Goal: Transaction & Acquisition: Obtain resource

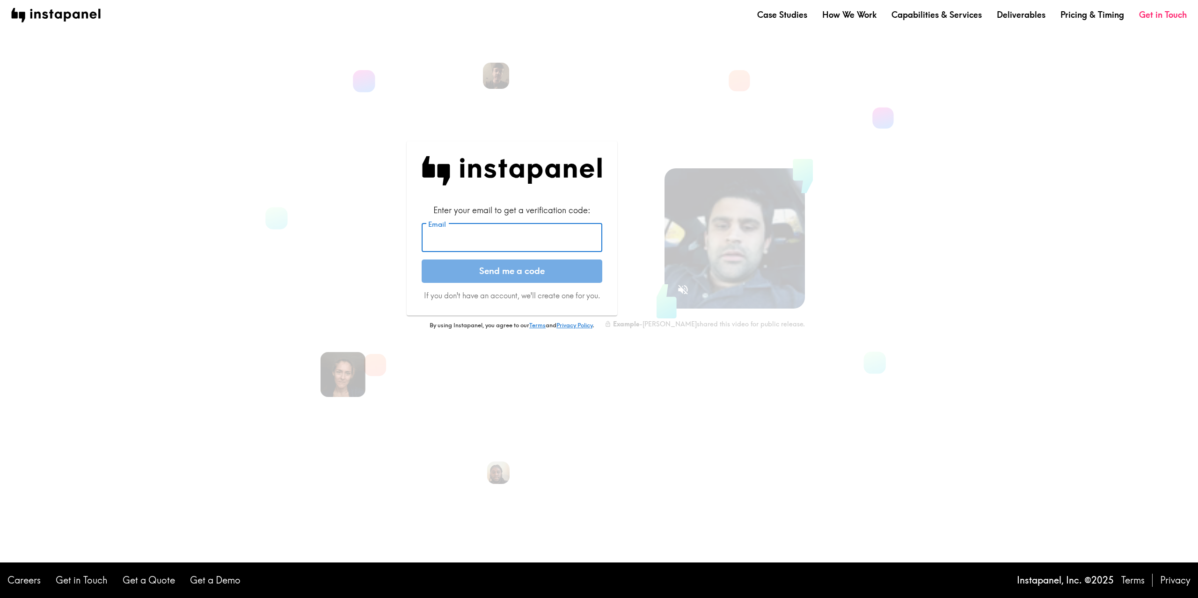
click at [476, 241] on input "Email" at bounding box center [511, 238] width 181 height 29
click at [490, 240] on input "Email" at bounding box center [511, 238] width 181 height 29
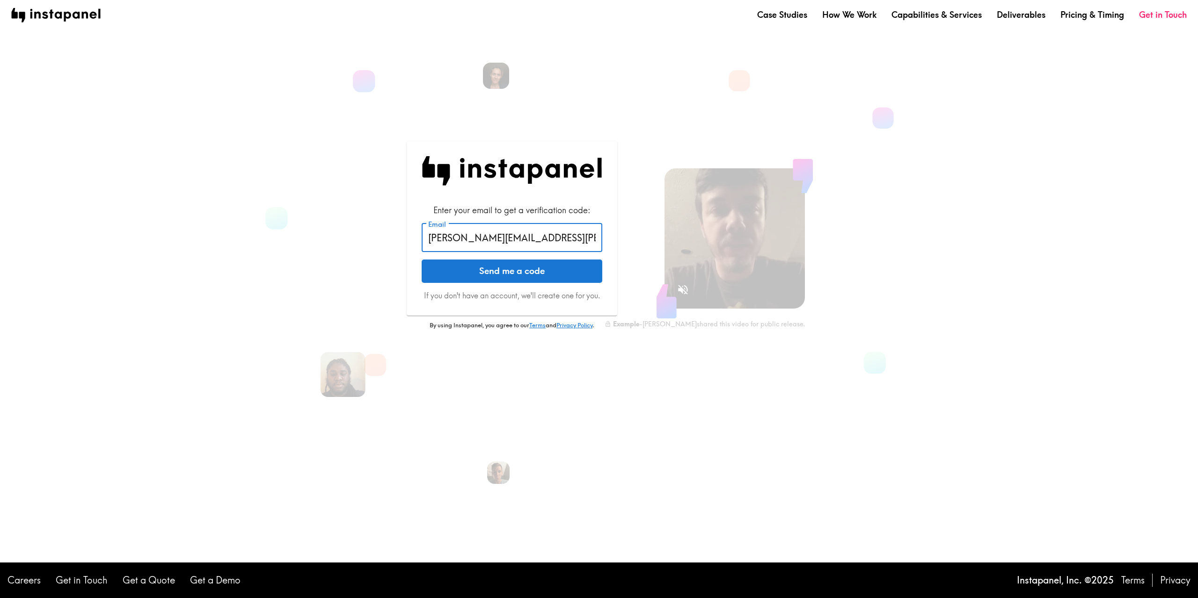
type input "[PERSON_NAME][EMAIL_ADDRESS][PERSON_NAME][DOMAIN_NAME]"
click at [436, 274] on button "Send me a code" at bounding box center [511, 271] width 181 height 23
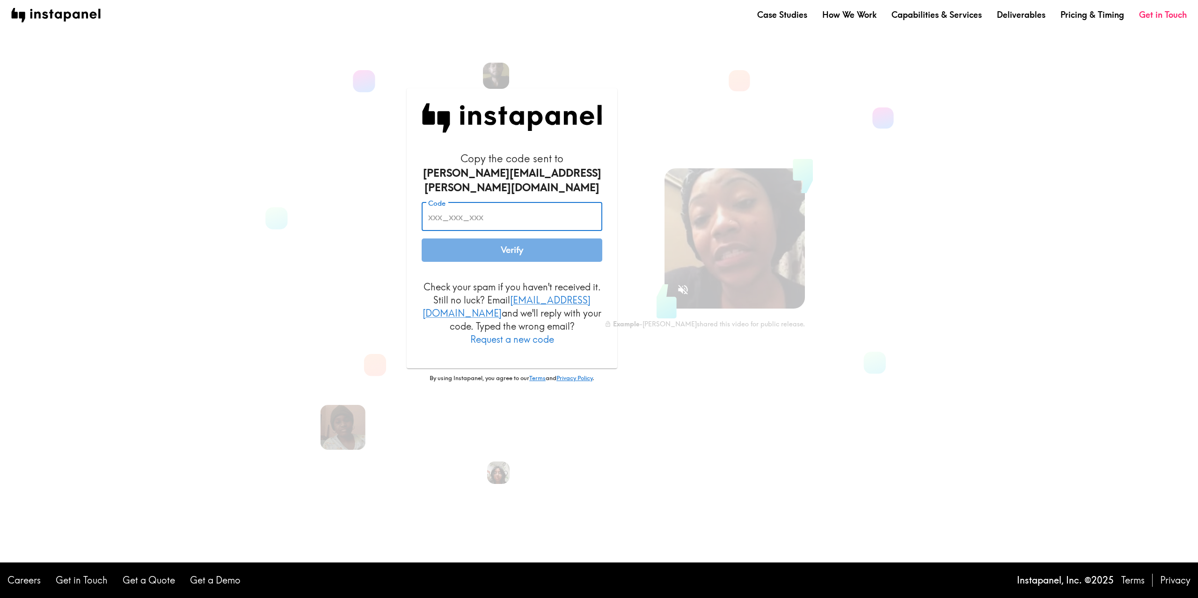
click at [497, 210] on input "Code" at bounding box center [511, 217] width 181 height 29
paste input "Rka_NYe_BAn"
type input "Rka_NYe_BAn"
click at [459, 253] on button "Verify" at bounding box center [511, 250] width 181 height 23
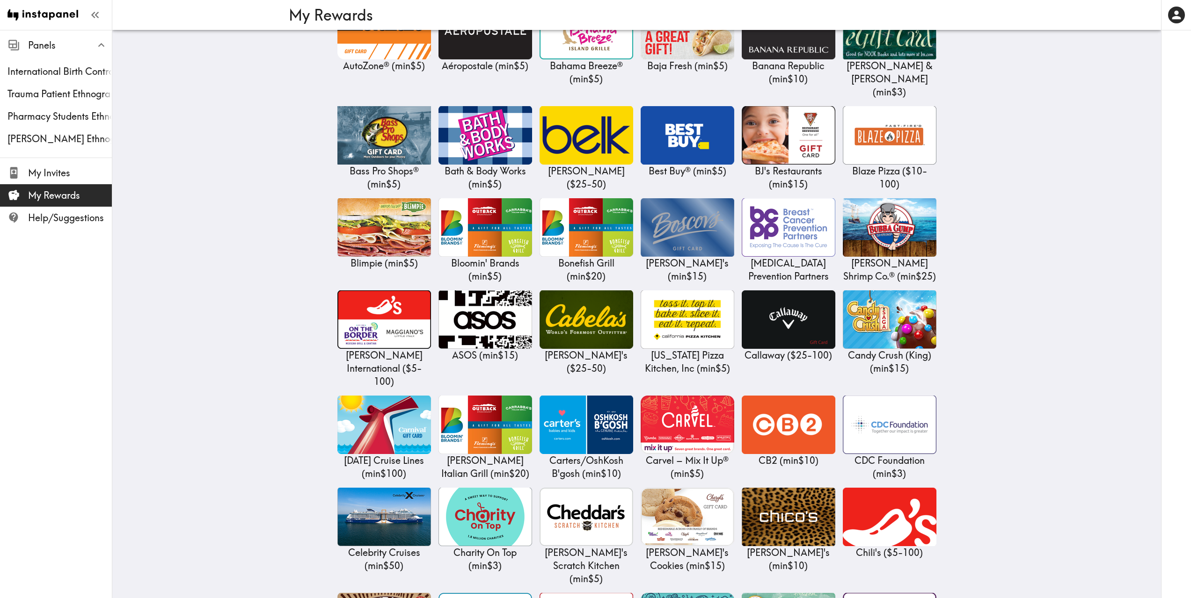
scroll to position [702, 0]
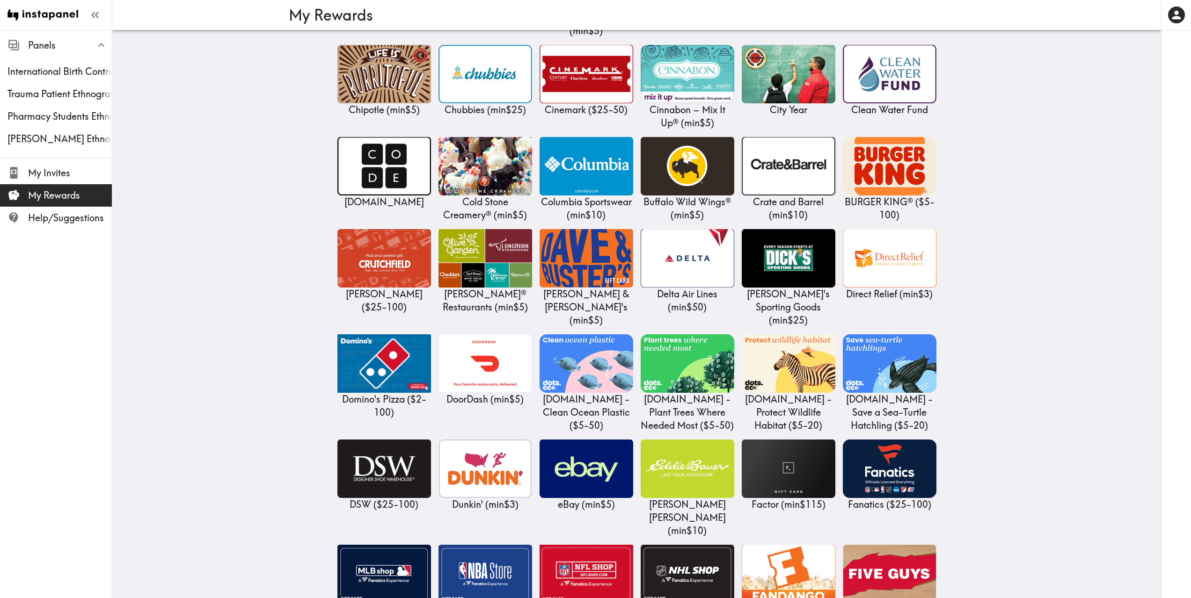
scroll to position [1123, 0]
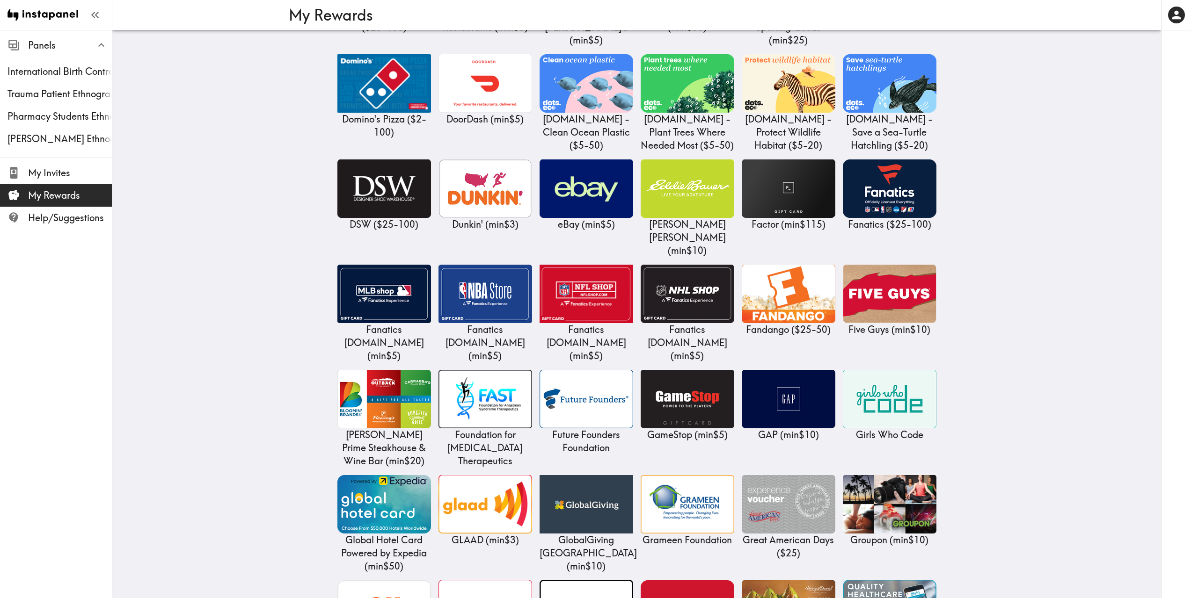
scroll to position [1403, 0]
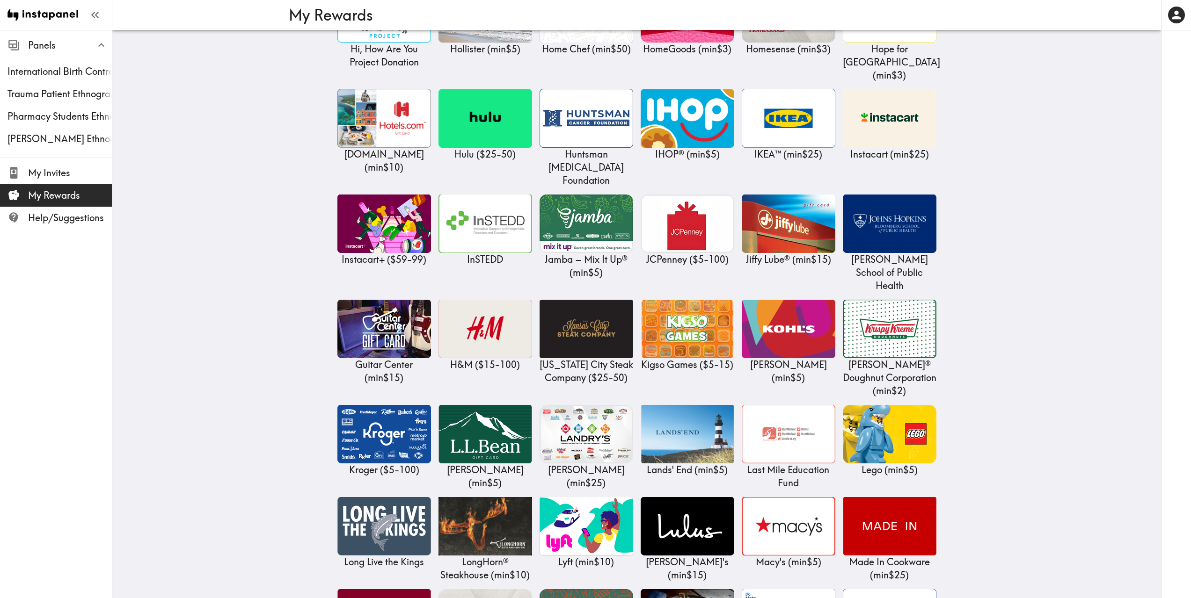
scroll to position [2105, 0]
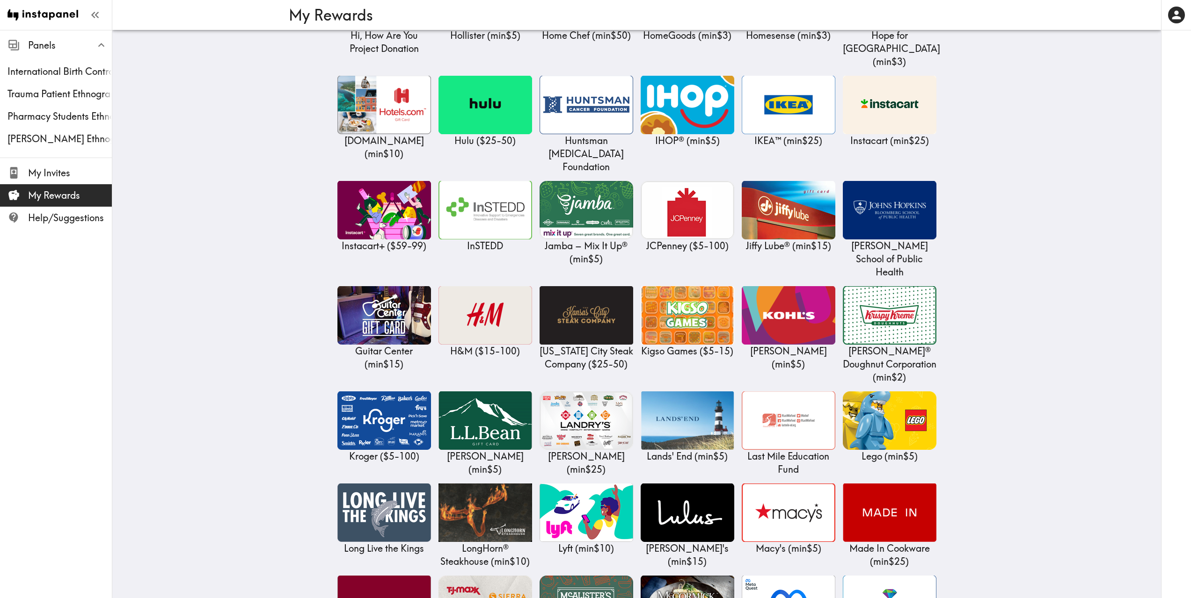
click at [1013, 341] on main "My Rewards $20 Balance You have an available balance of $20 (USD) . How would y…" at bounding box center [636, 177] width 1048 height 4505
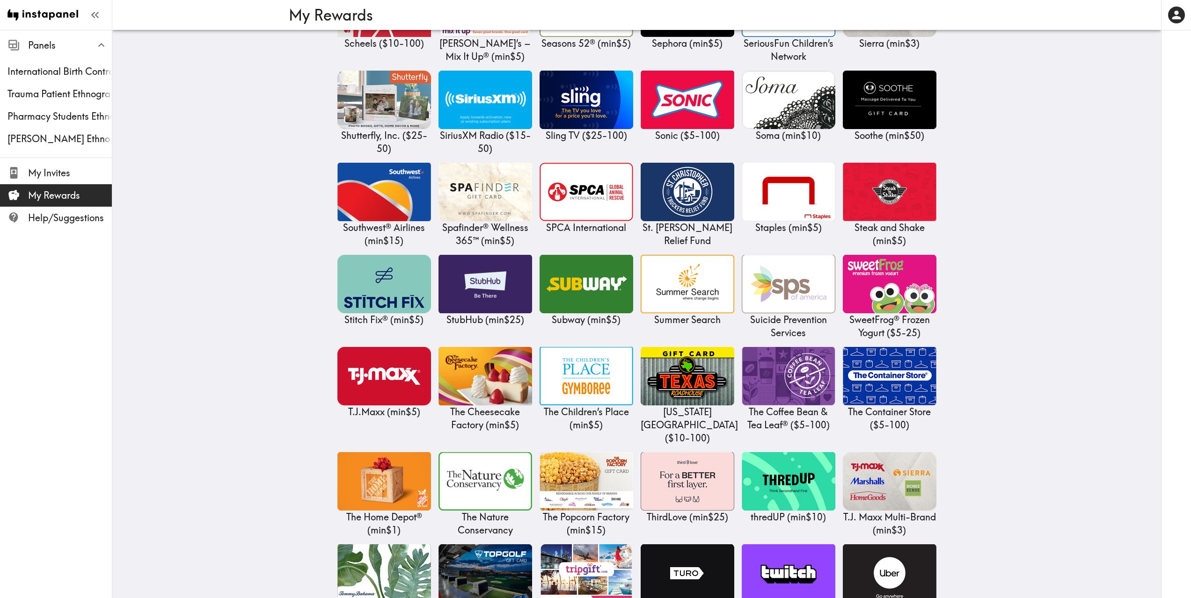
scroll to position [3508, 0]
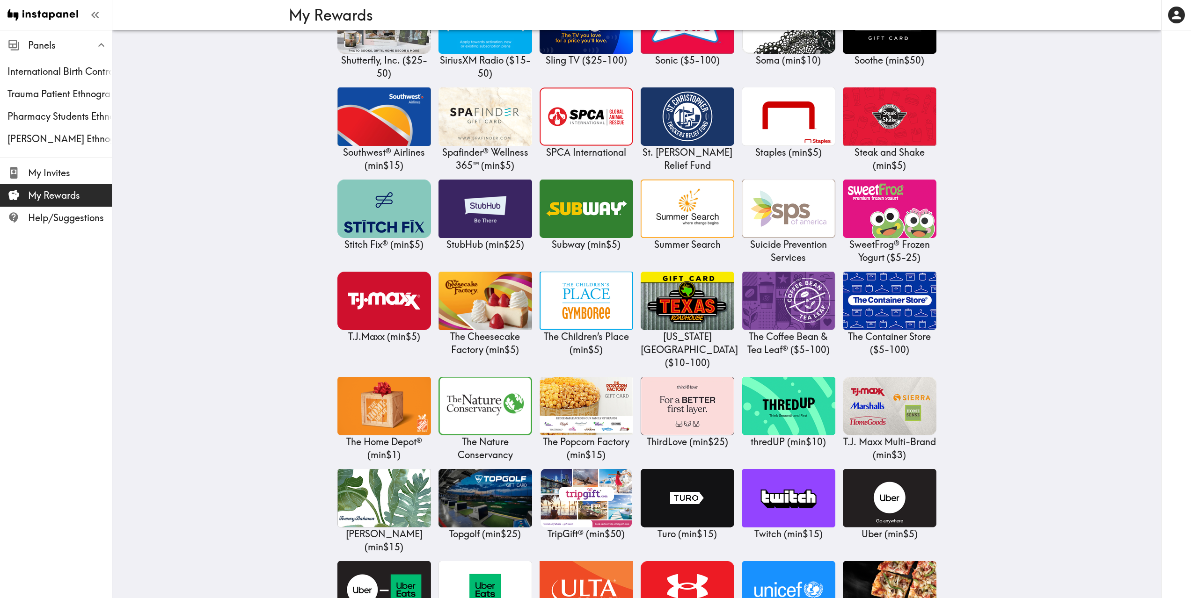
scroll to position [3721, 0]
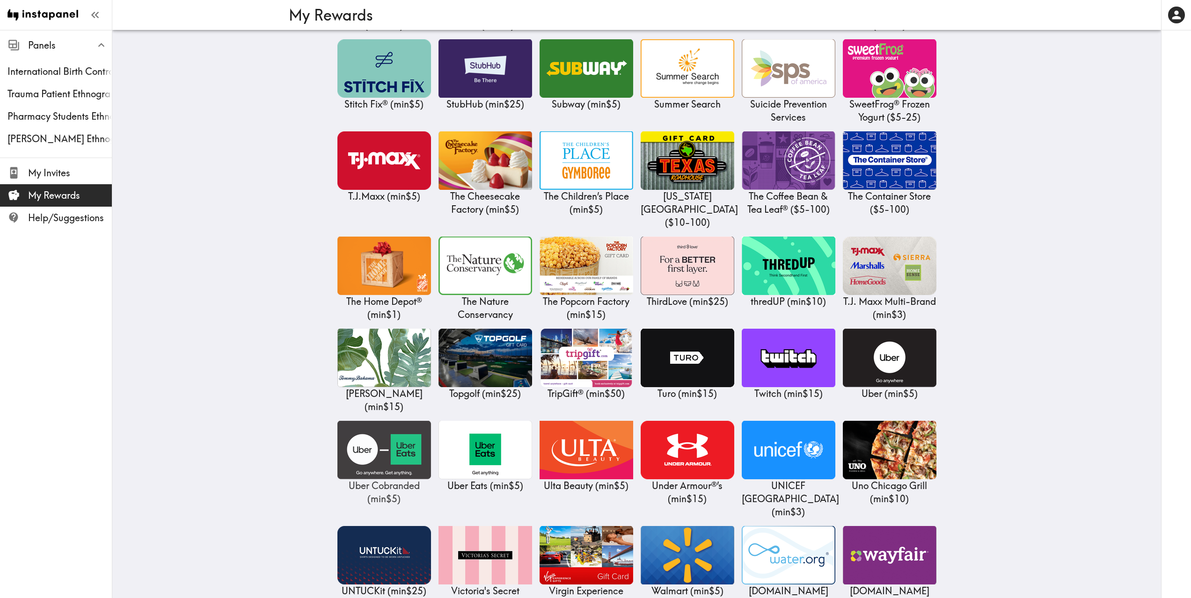
click at [380, 421] on img at bounding box center [384, 450] width 94 height 58
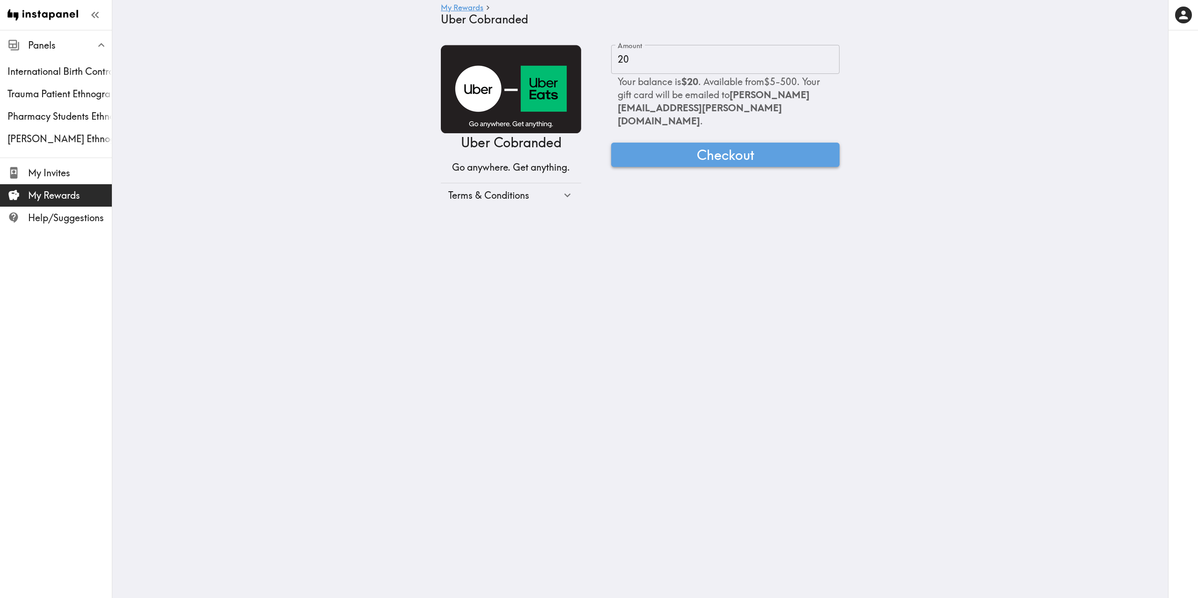
click at [672, 148] on button "Checkout" at bounding box center [725, 155] width 228 height 24
